Goal: Task Accomplishment & Management: Use online tool/utility

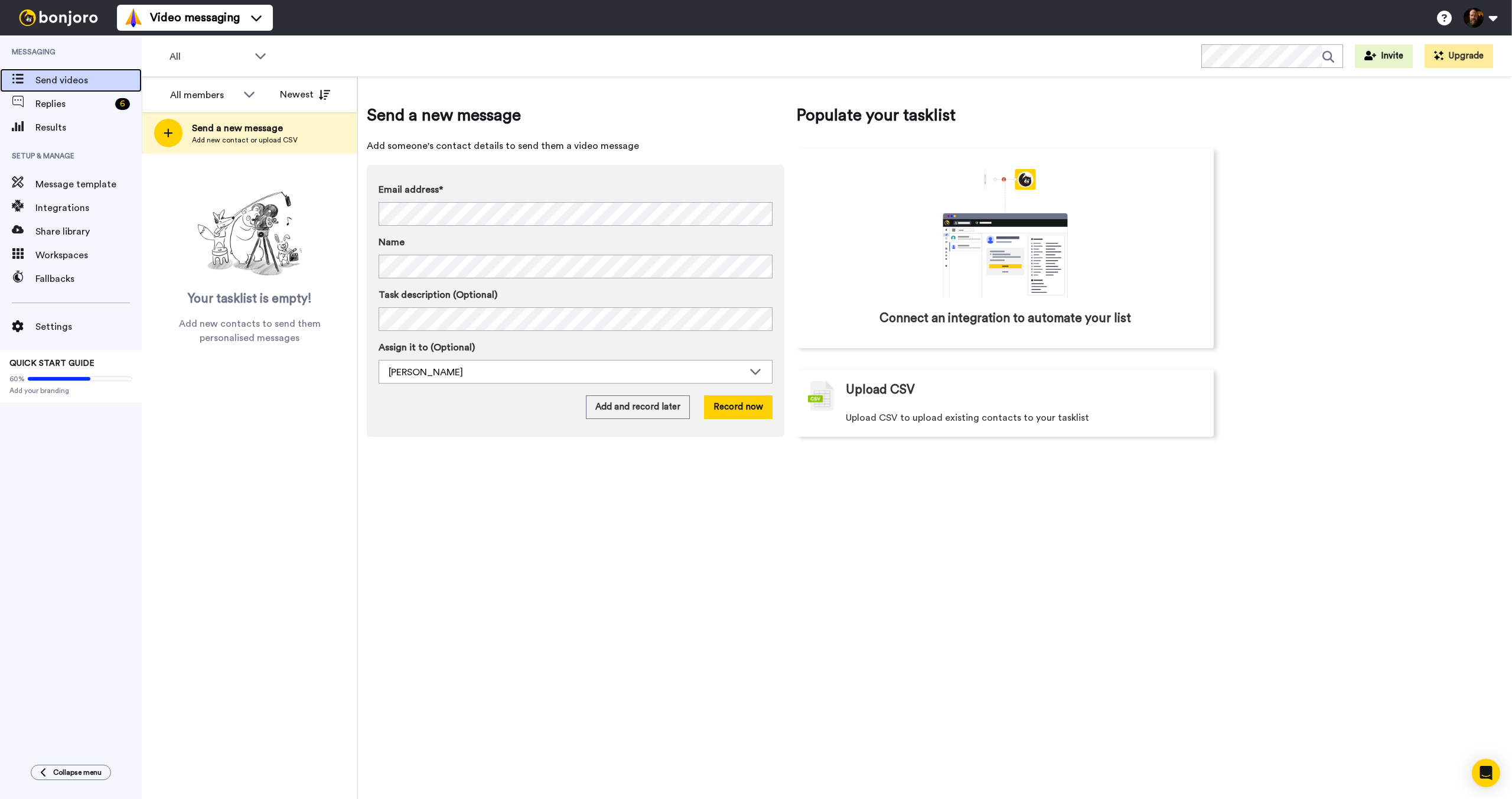
click at [66, 85] on span "Send videos" at bounding box center [88, 80] width 106 height 14
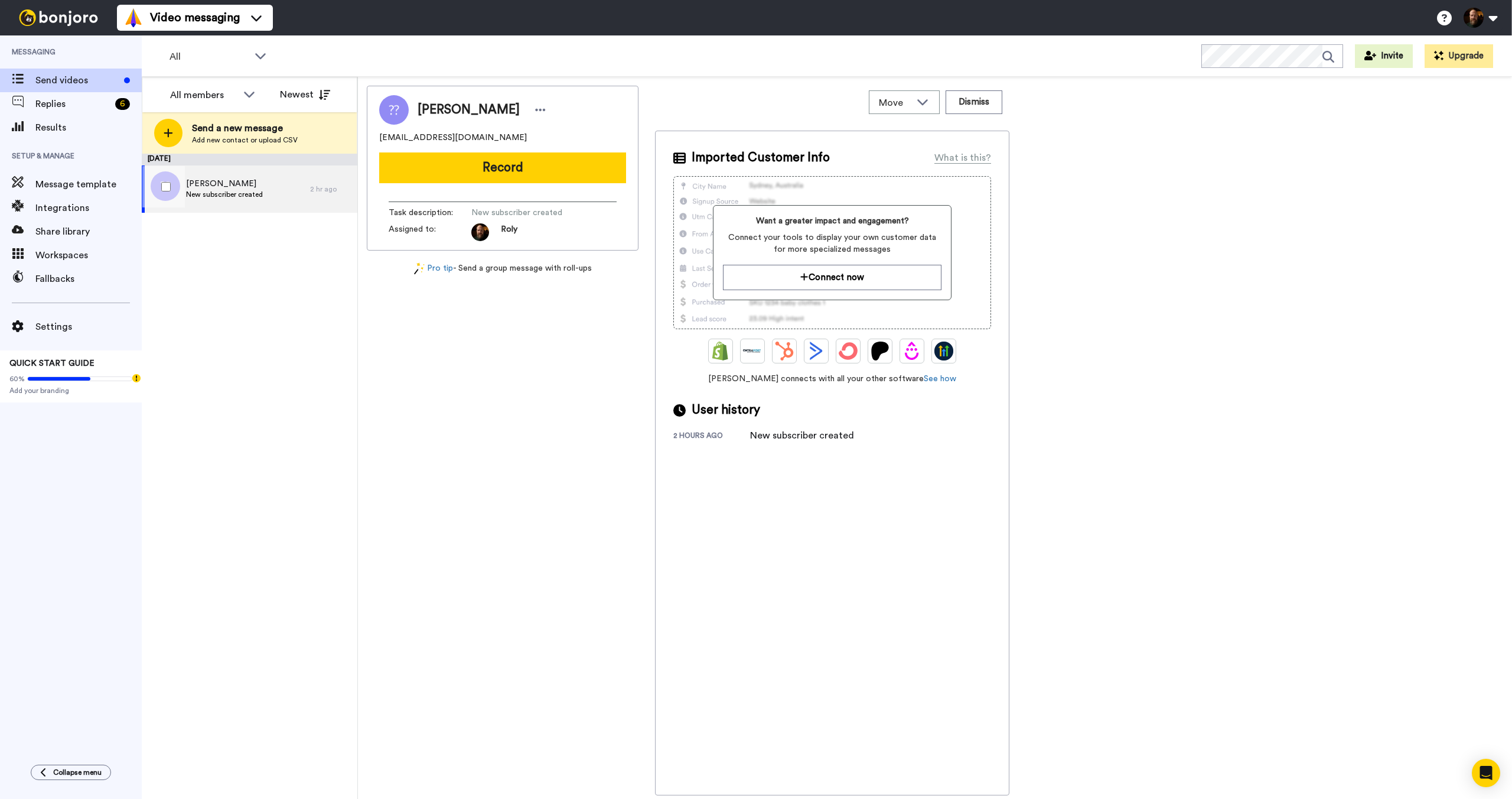
click at [224, 197] on span "New subscriber created" at bounding box center [224, 194] width 77 height 9
click at [932, 470] on div "Imported Customer Info What is this? Want a greater impact and engagement? Conn…" at bounding box center [832, 463] width 355 height 665
click at [251, 190] on span "New subscriber created" at bounding box center [224, 194] width 77 height 9
drag, startPoint x: 529, startPoint y: 108, endPoint x: 423, endPoint y: 114, distance: 106.2
click at [421, 114] on span "Андрей Ковылкин" at bounding box center [468, 110] width 102 height 18
